Goal: Information Seeking & Learning: Understand process/instructions

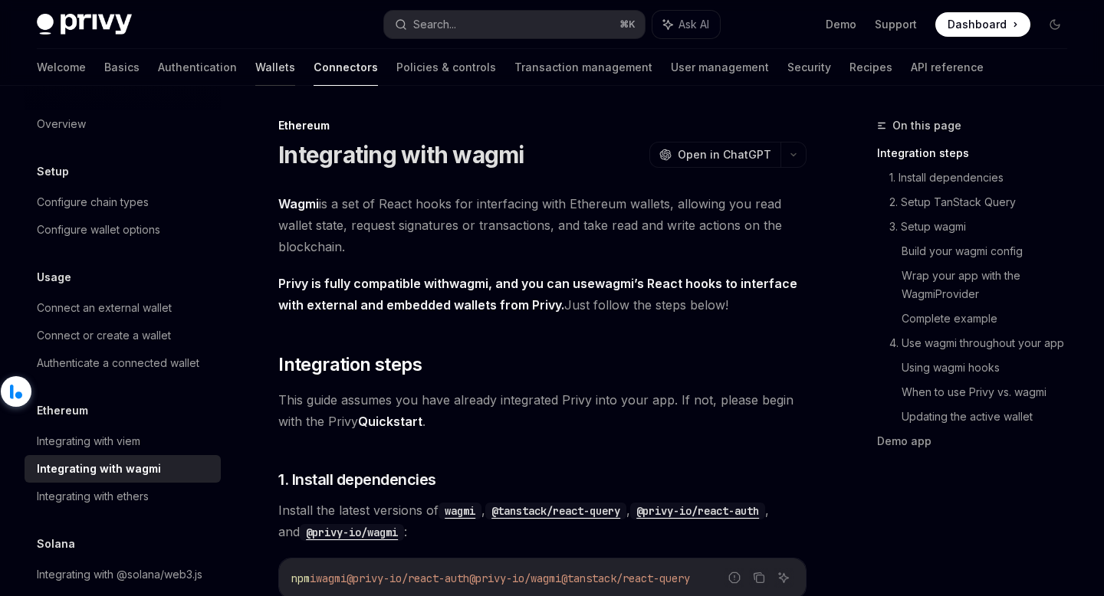
click at [255, 69] on link "Wallets" at bounding box center [275, 67] width 40 height 37
type textarea "*"
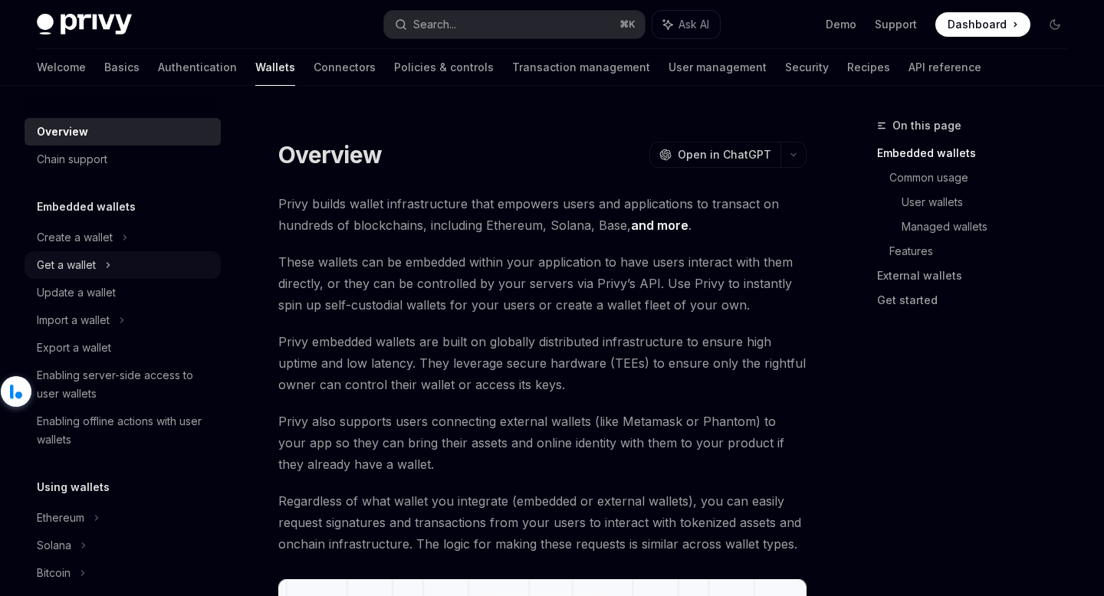
click at [126, 268] on div "Get a wallet" at bounding box center [123, 265] width 196 height 28
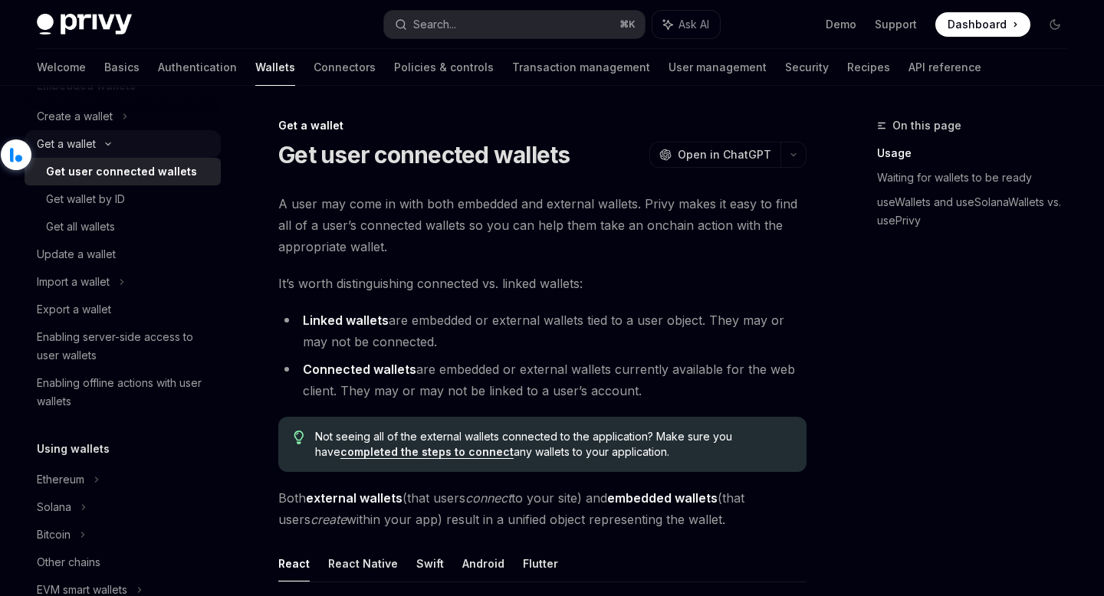
scroll to position [114, 0]
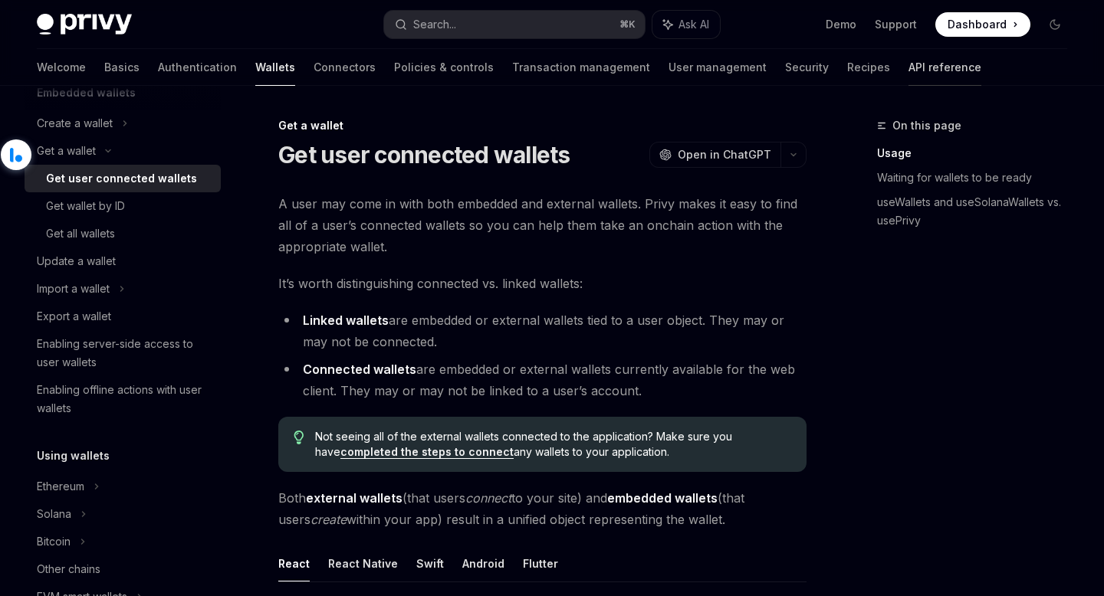
click at [909, 73] on link "API reference" at bounding box center [945, 67] width 73 height 37
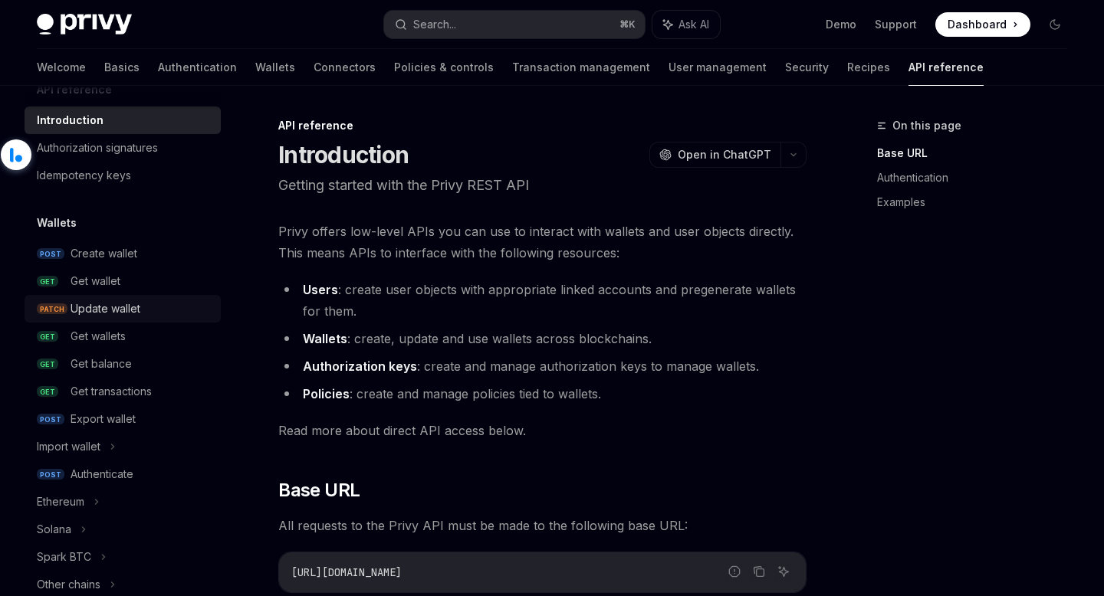
scroll to position [31, 0]
click at [127, 357] on div "Get balance" at bounding box center [101, 363] width 61 height 18
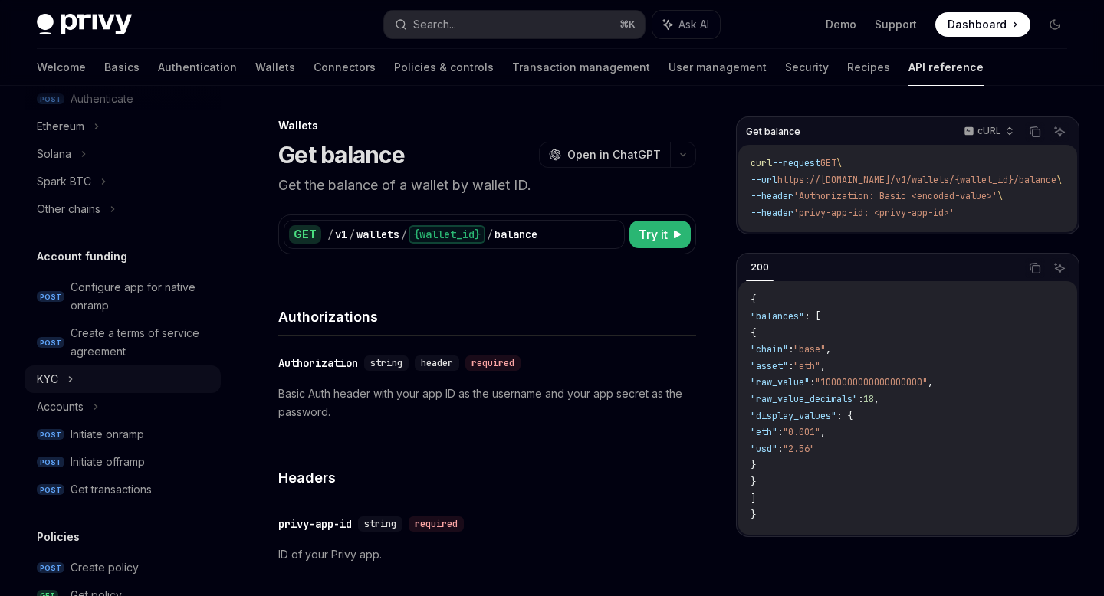
scroll to position [374, 0]
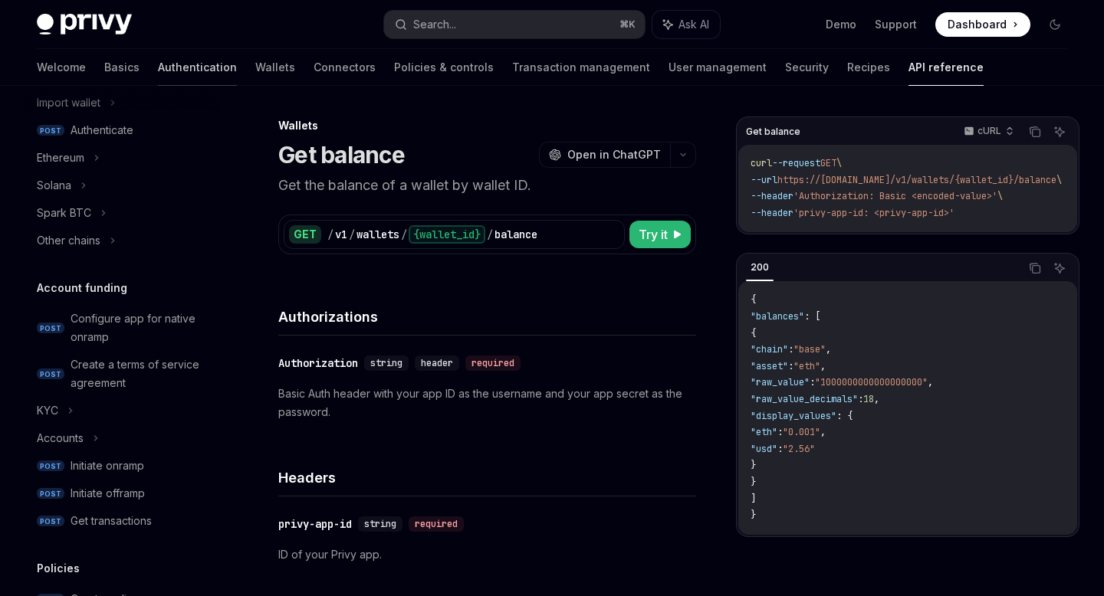
click at [158, 60] on link "Authentication" at bounding box center [197, 67] width 79 height 37
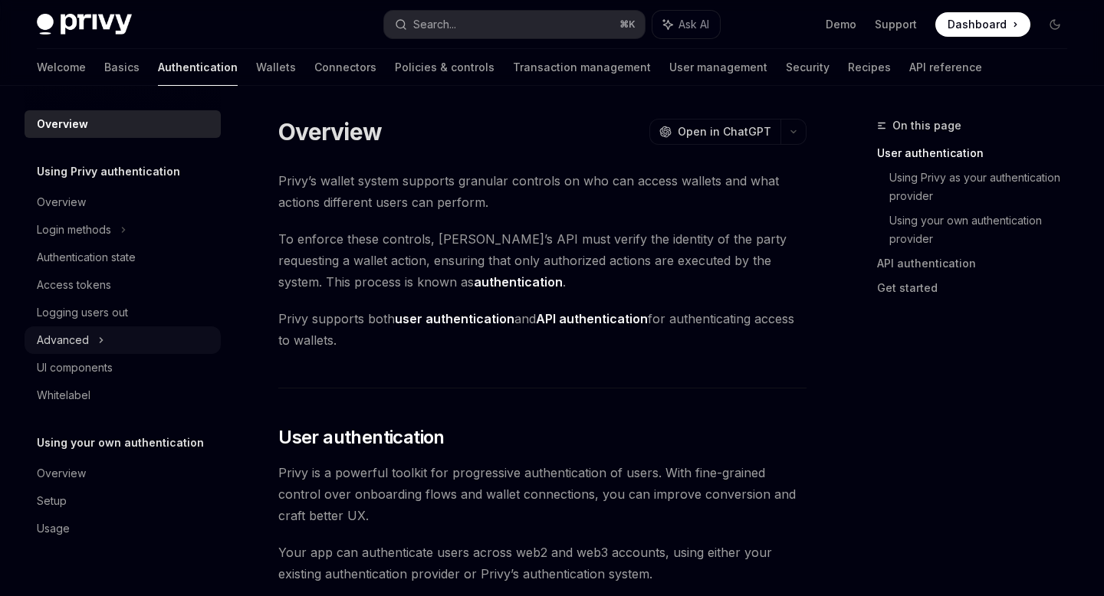
scroll to position [35, 0]
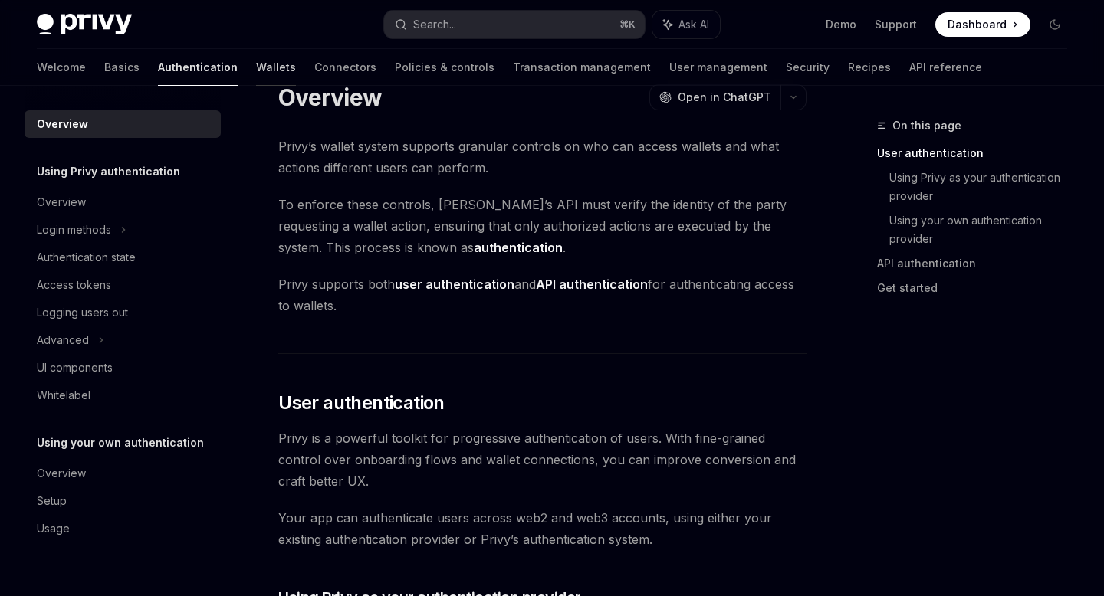
click at [256, 63] on link "Wallets" at bounding box center [276, 67] width 40 height 37
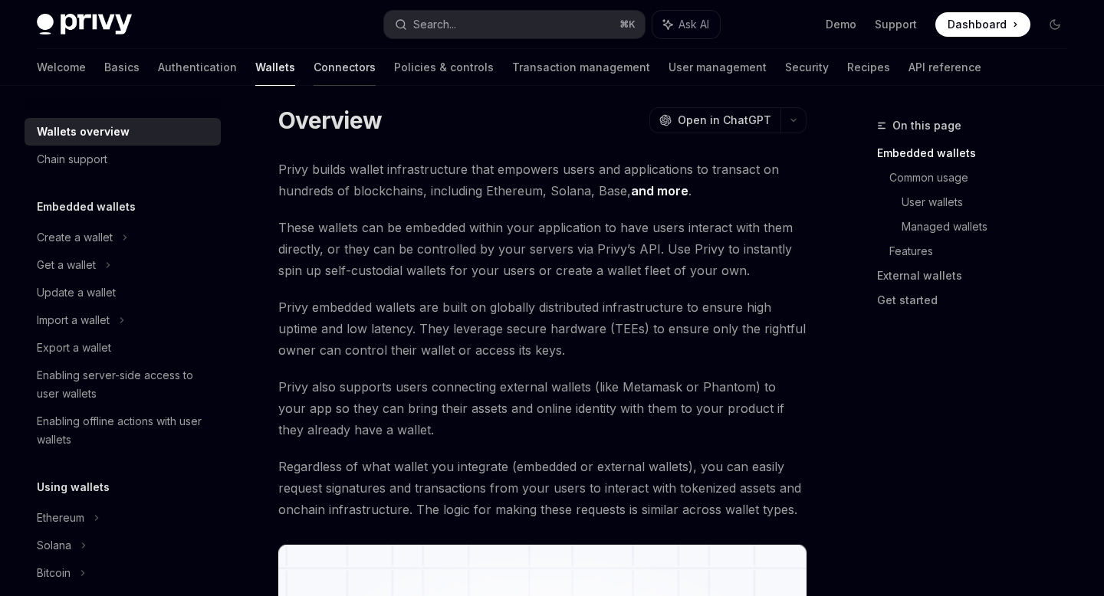
click at [314, 58] on link "Connectors" at bounding box center [345, 67] width 62 height 37
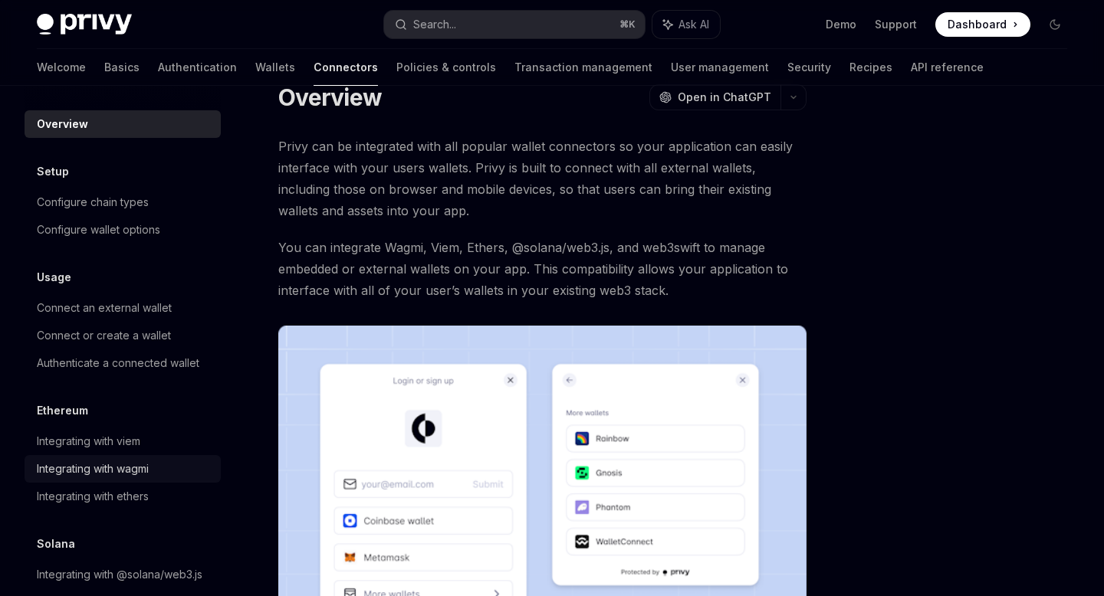
click at [153, 456] on link "Integrating with wagmi" at bounding box center [123, 469] width 196 height 28
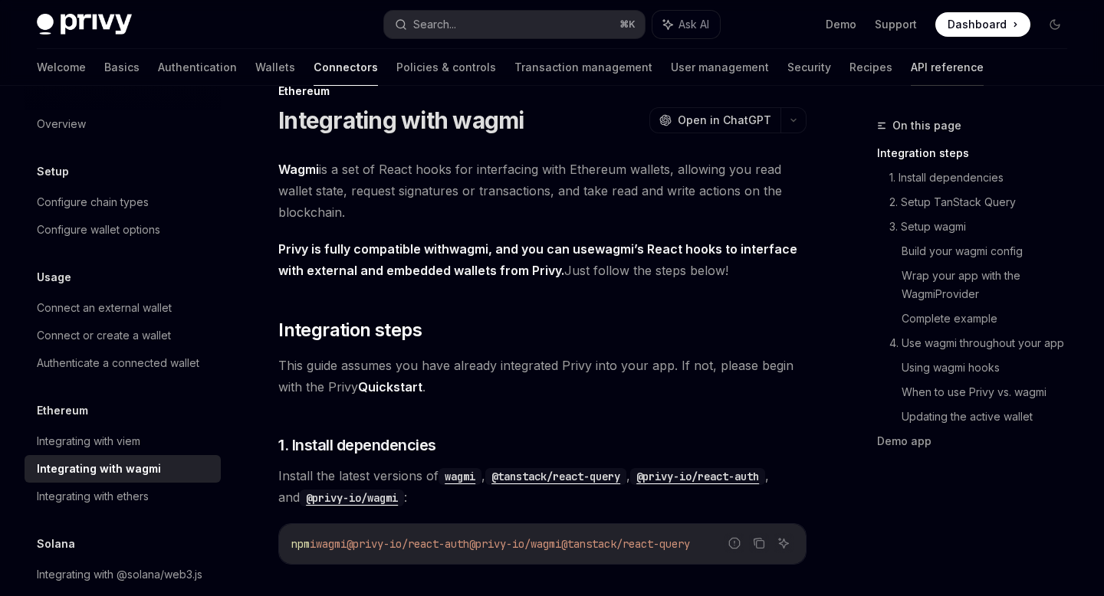
click at [911, 71] on link "API reference" at bounding box center [947, 67] width 73 height 37
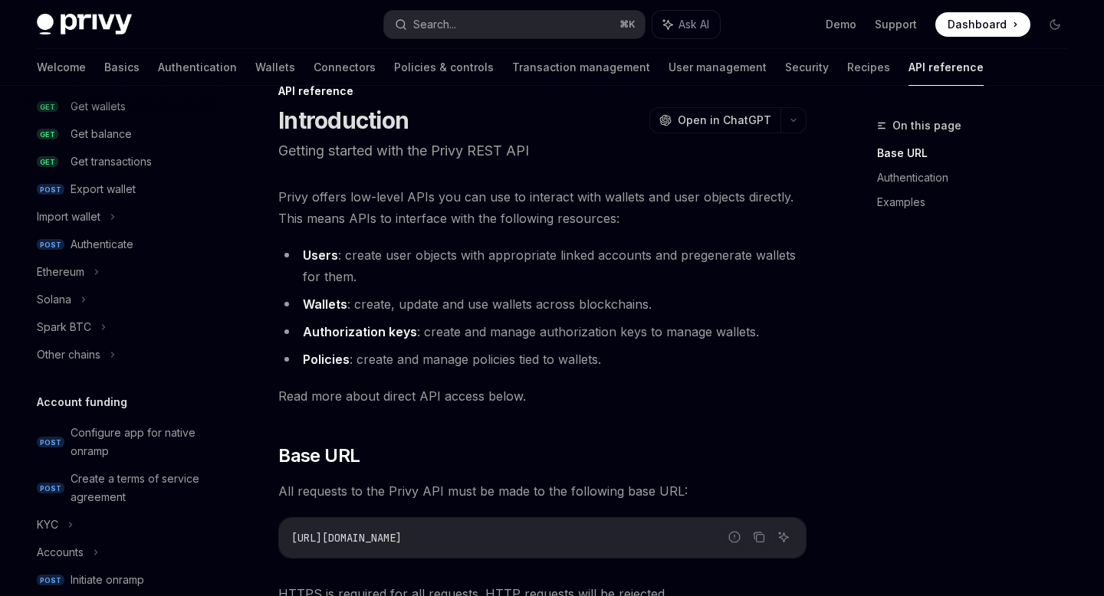
scroll to position [182, 0]
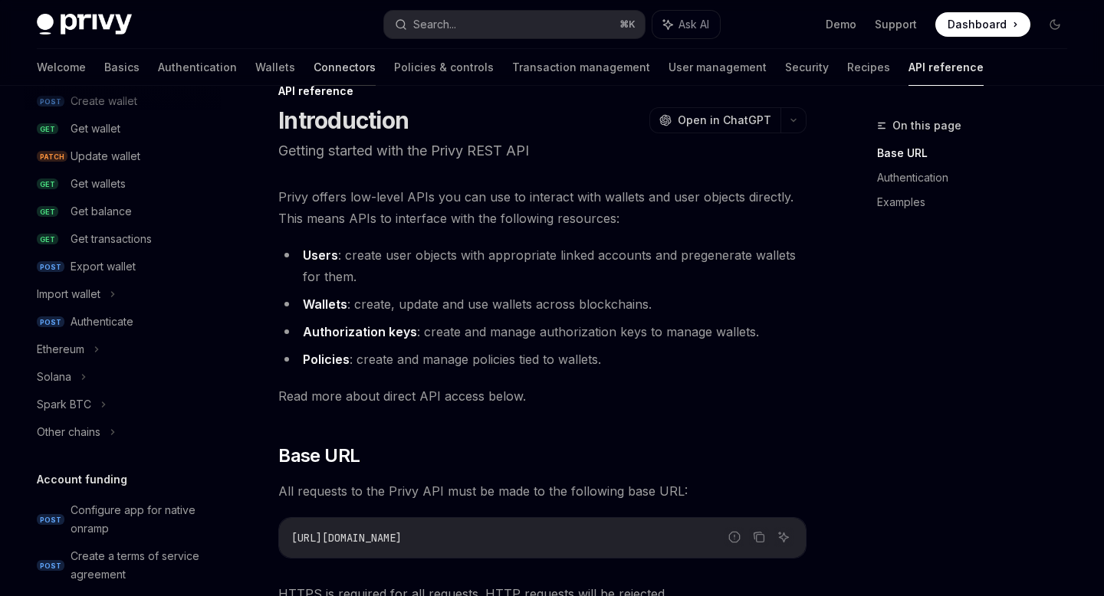
click at [314, 71] on link "Connectors" at bounding box center [345, 67] width 62 height 37
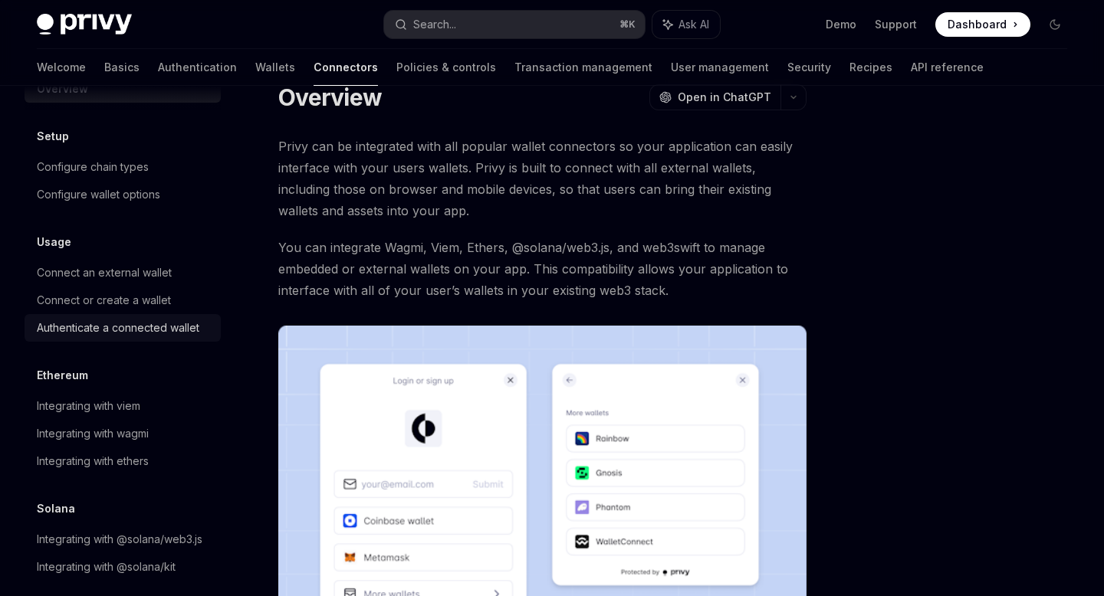
scroll to position [40, 0]
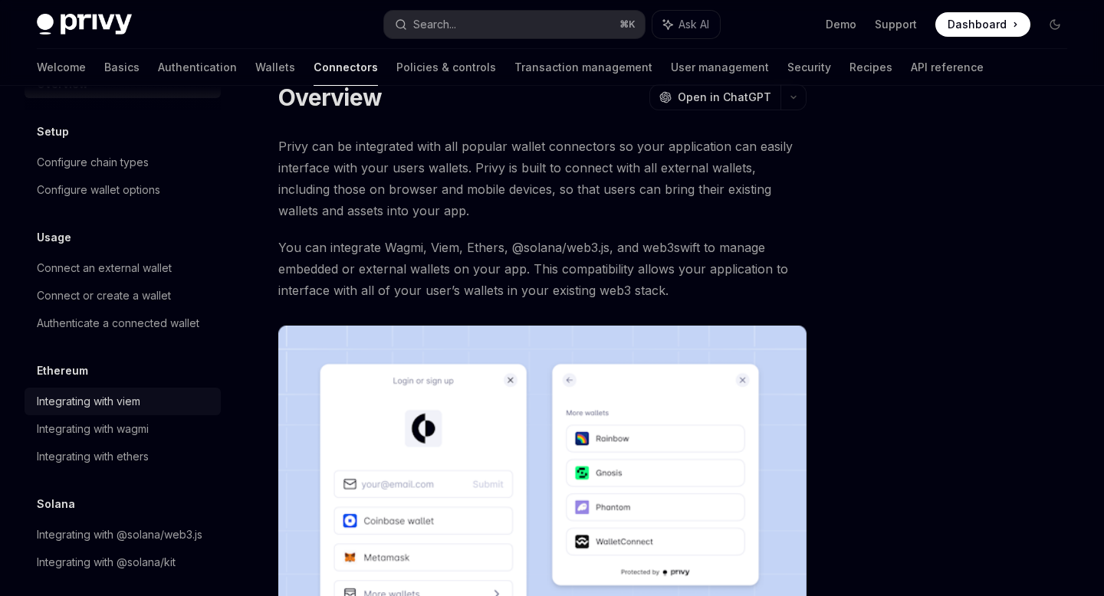
click at [123, 400] on div "Integrating with viem" at bounding box center [89, 402] width 104 height 18
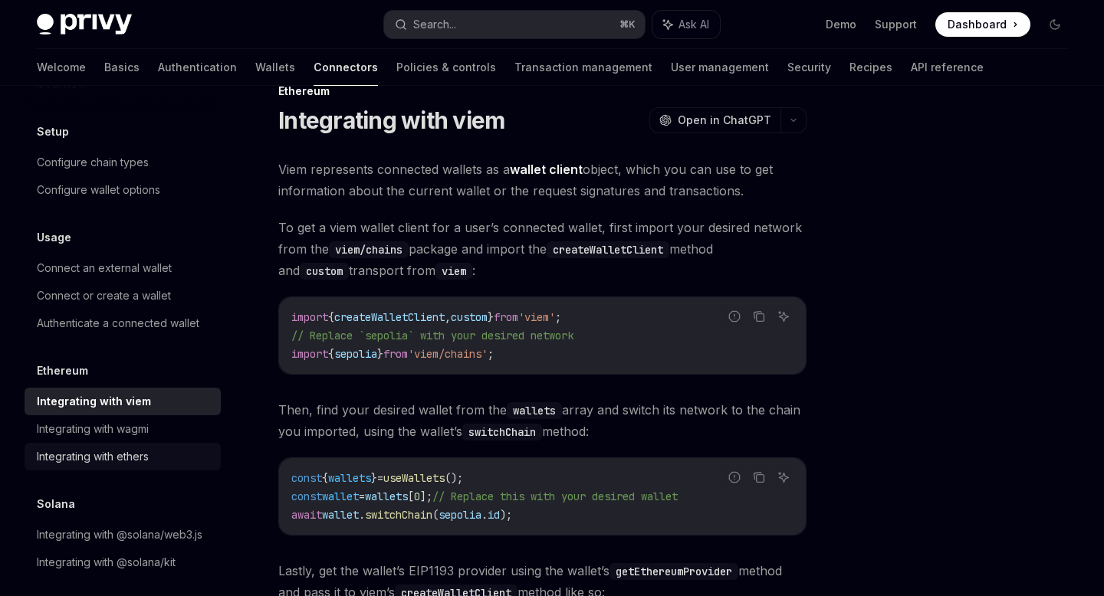
click at [147, 454] on div "Integrating with ethers" at bounding box center [93, 457] width 112 height 18
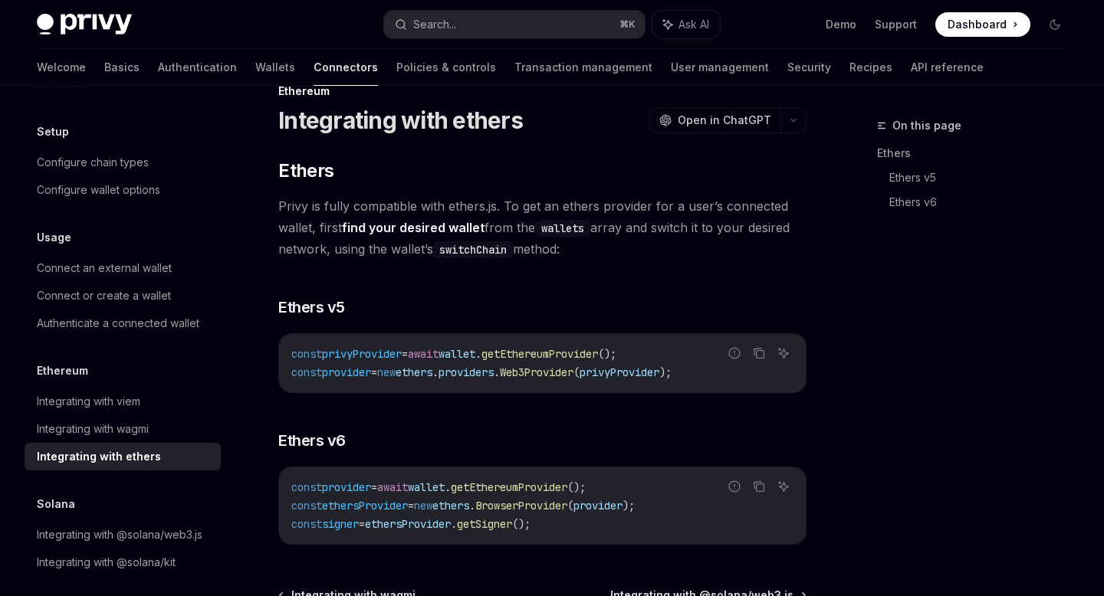
type textarea "*"
